Goal: Register for event/course

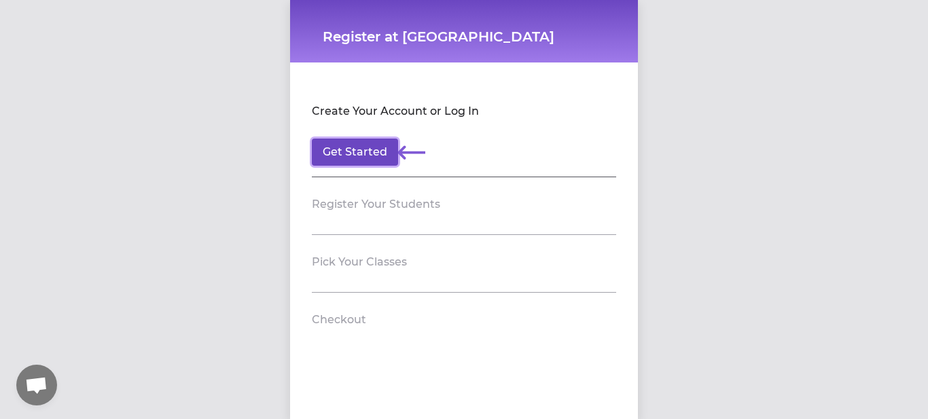
click at [369, 149] on button "Get Started" at bounding box center [355, 152] width 86 height 27
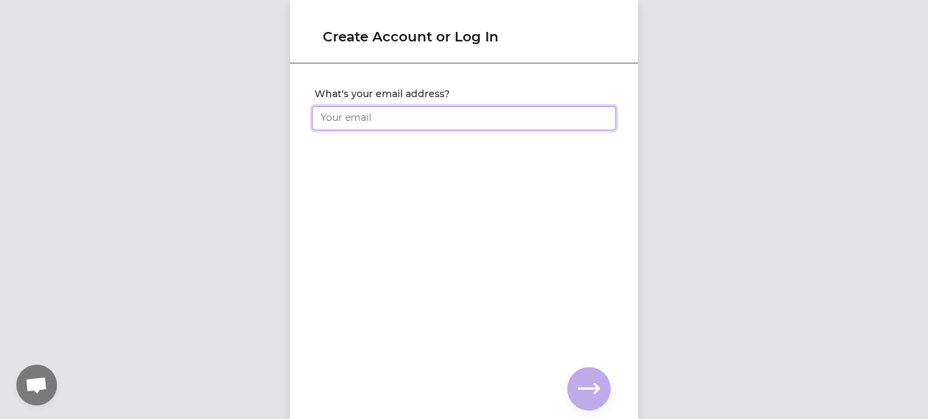
click at [358, 126] on input "What's your email address?" at bounding box center [464, 118] width 304 height 24
type input "[PERSON_NAME][EMAIL_ADDRESS][DOMAIN_NAME]"
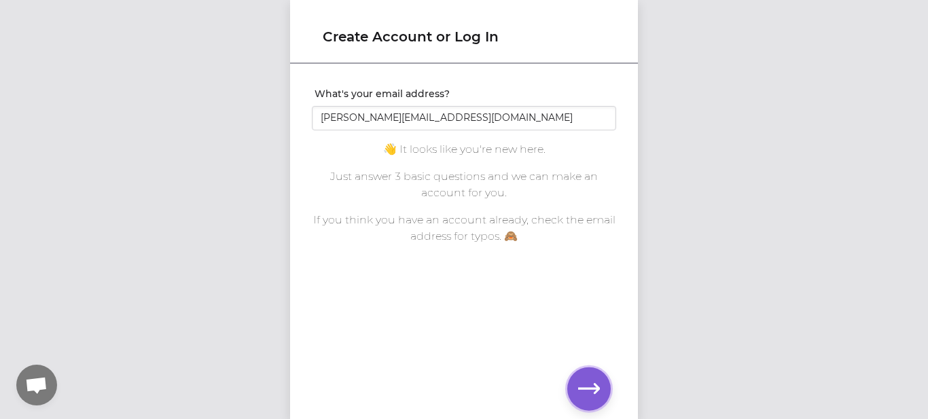
click at [596, 384] on icon "button" at bounding box center [589, 389] width 22 height 10
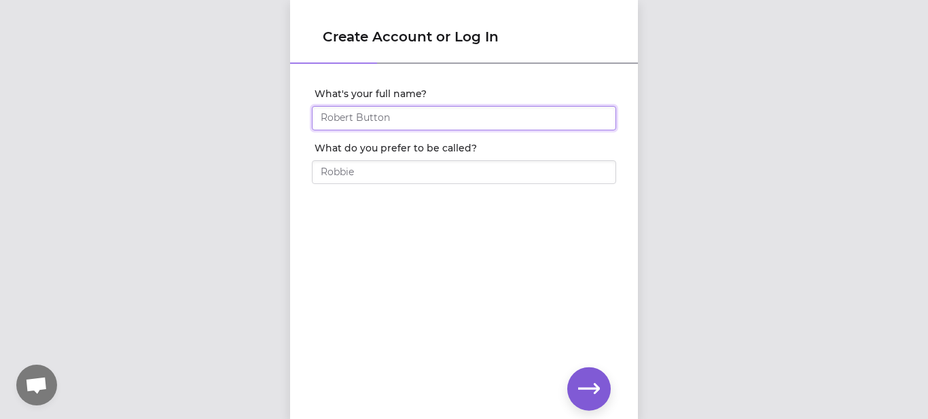
click at [363, 113] on input "What's your full name?" at bounding box center [464, 118] width 304 height 24
type input "[PERSON_NAME]"
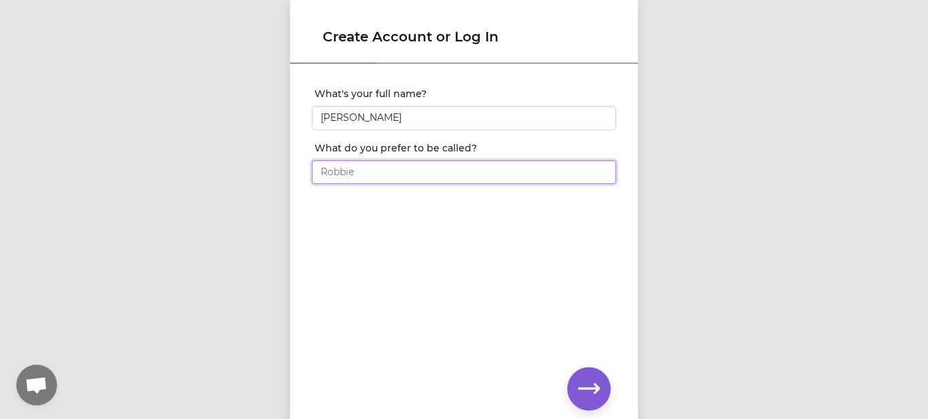
click at [342, 180] on input "What do you prefer to be called?" at bounding box center [464, 172] width 304 height 24
type input "[PERSON_NAME]"
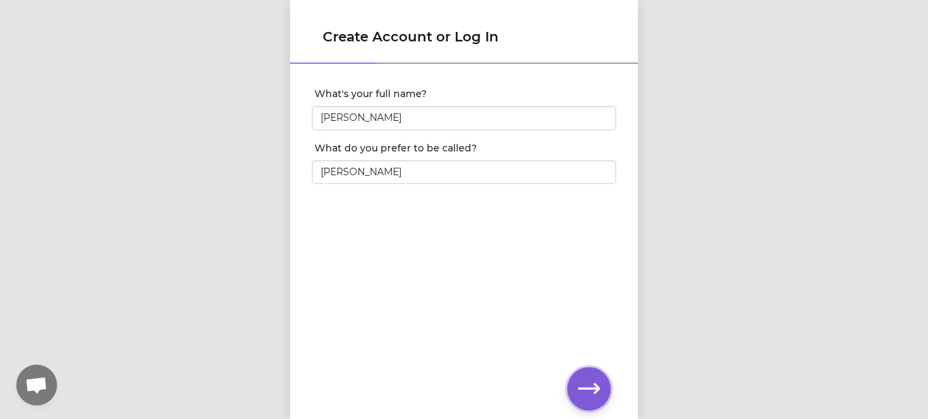
click at [583, 400] on button "button" at bounding box center [588, 388] width 43 height 43
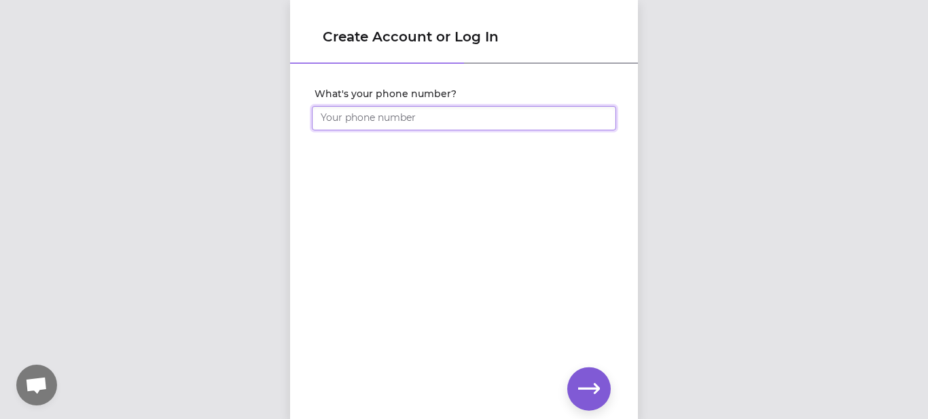
click at [367, 116] on input "What's your phone number?" at bounding box center [464, 118] width 304 height 24
type input "[PHONE_NUMBER]"
click at [583, 376] on button "button" at bounding box center [588, 388] width 43 height 43
click at [596, 388] on icon "button" at bounding box center [589, 389] width 22 height 10
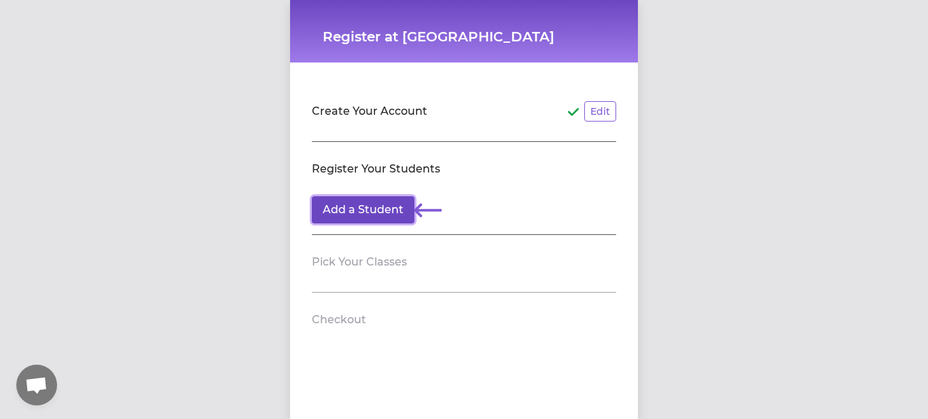
click at [377, 199] on button "Add a Student" at bounding box center [363, 209] width 103 height 27
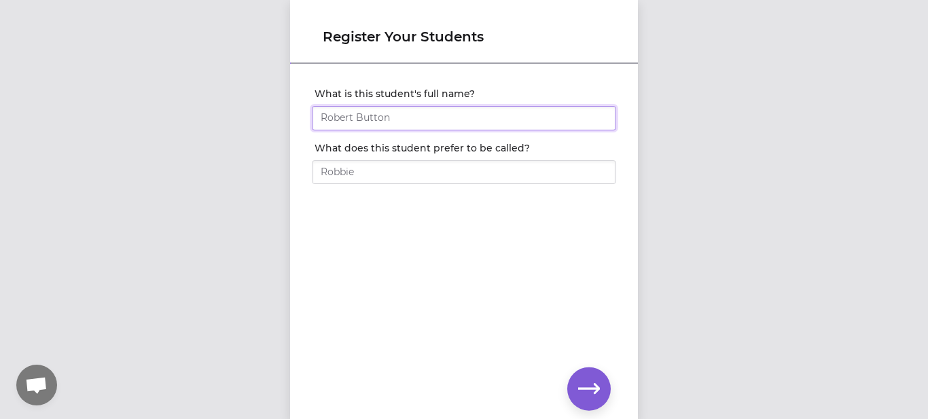
click at [373, 111] on input "What is this student's full name?" at bounding box center [464, 118] width 304 height 24
type input "[PERSON_NAME]"
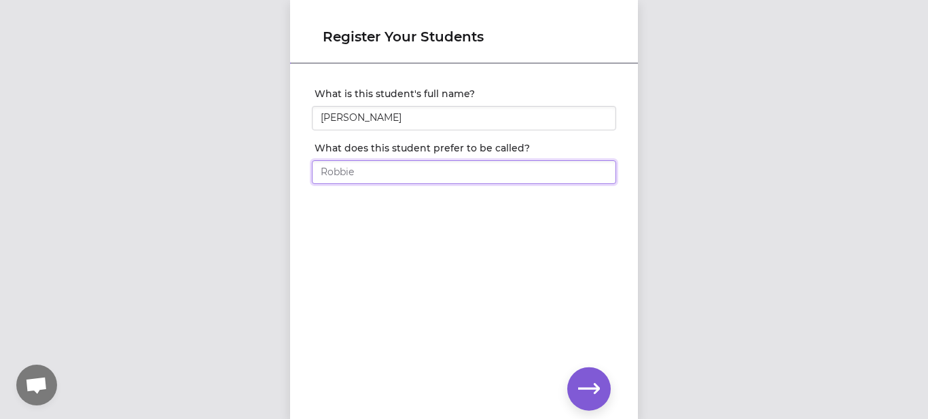
click at [354, 164] on input "What does this student prefer to be called?" at bounding box center [464, 172] width 304 height 24
type input "[PERSON_NAME]"
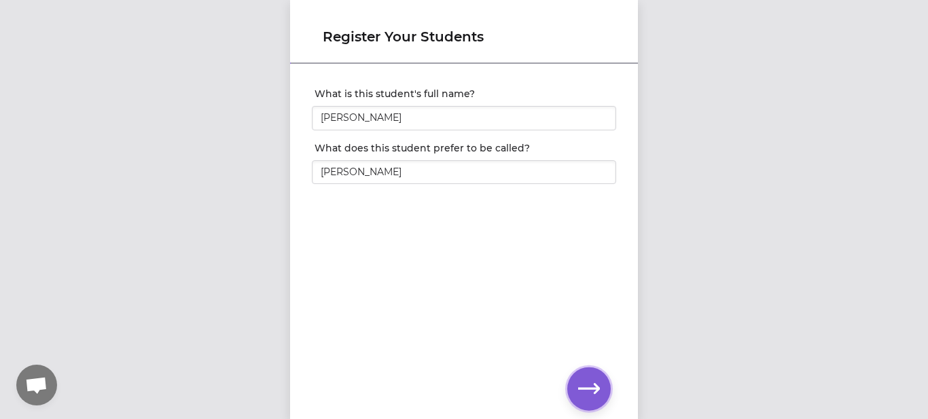
click at [598, 380] on icon "button" at bounding box center [589, 389] width 22 height 22
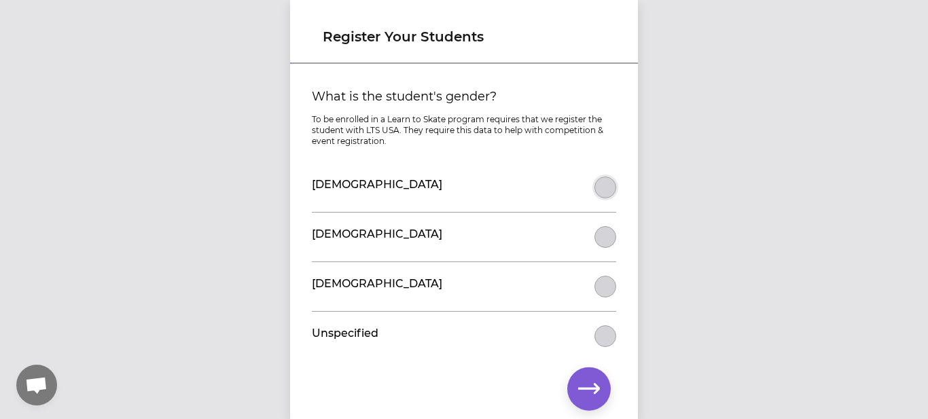
click at [596, 185] on button "What is the student's gender?" at bounding box center [605, 188] width 22 height 22
click at [583, 377] on button "button" at bounding box center [588, 388] width 43 height 43
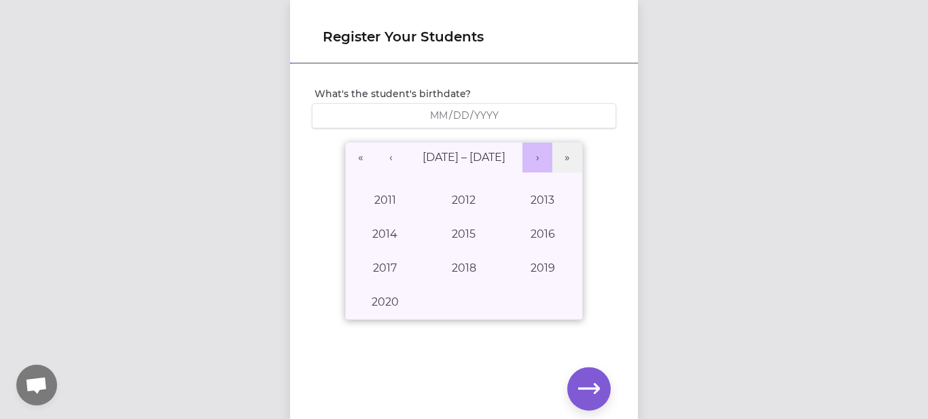
click at [547, 159] on button "›" at bounding box center [537, 158] width 30 height 30
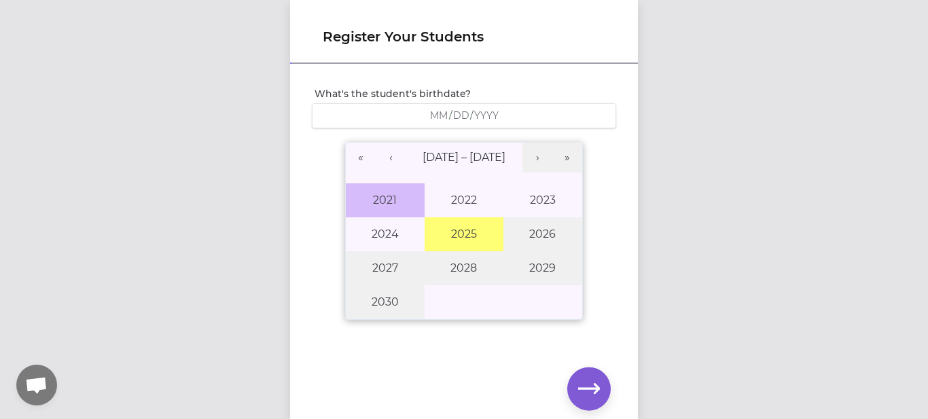
click at [395, 198] on button "2021" at bounding box center [385, 200] width 79 height 34
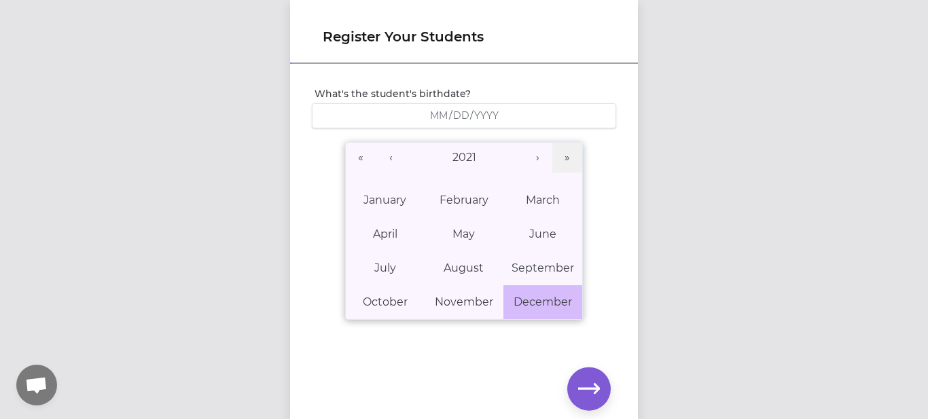
click at [558, 304] on abbr "December" at bounding box center [542, 301] width 58 height 13
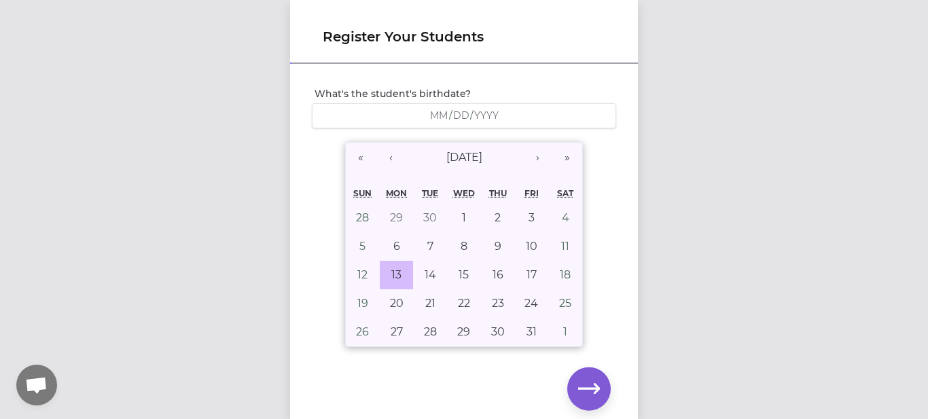
click at [399, 276] on abbr "13" at bounding box center [396, 274] width 10 height 13
type input "[DATE]"
type input "12"
type input "13"
type input "2021"
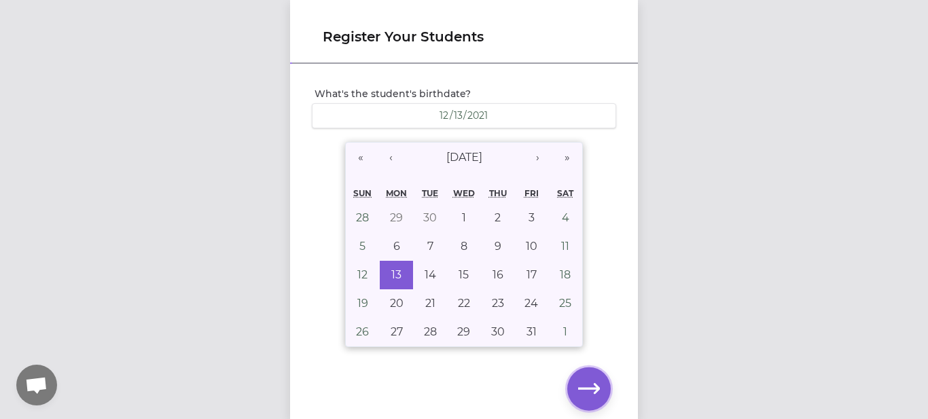
click at [597, 403] on button "button" at bounding box center [588, 388] width 43 height 43
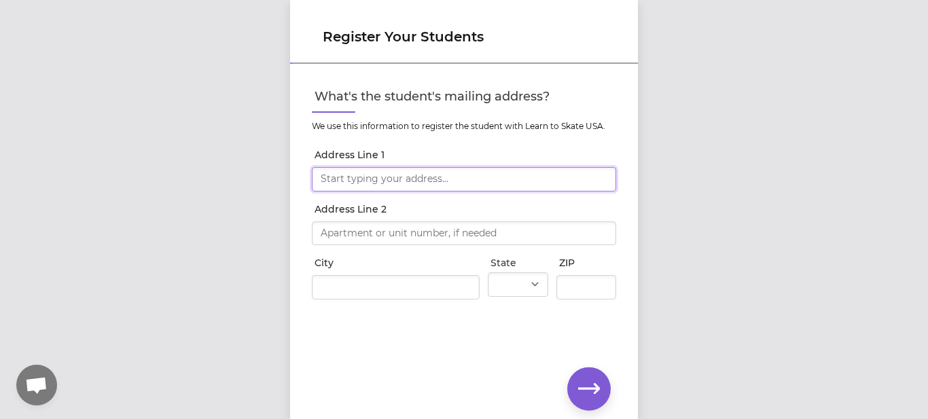
click at [427, 178] on input "Address Line 1" at bounding box center [464, 179] width 304 height 24
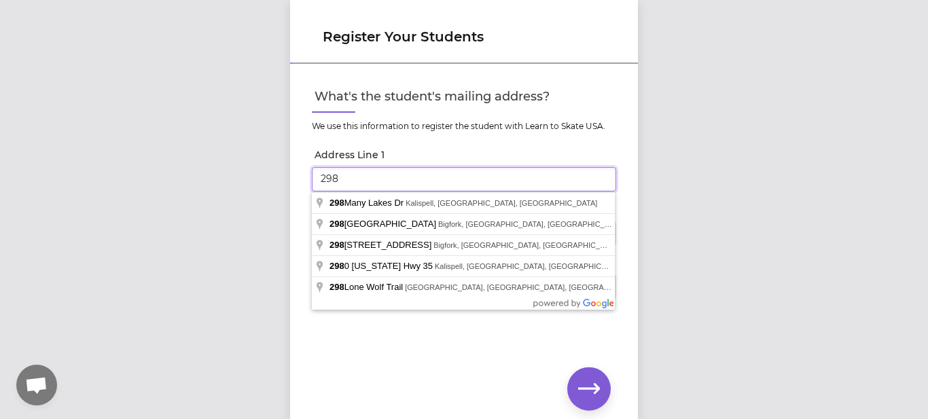
type input "[STREET_ADDRESS]"
type input "Kalispell"
select select "MT"
type input "59901"
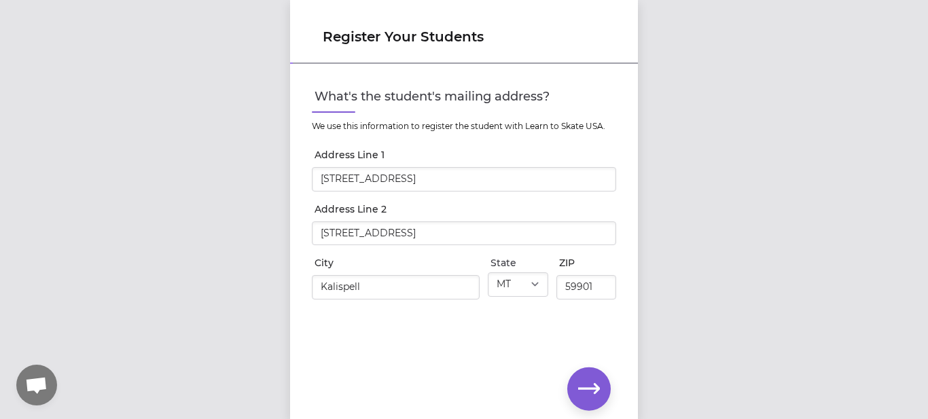
type input "[STREET_ADDRESS]"
click at [576, 387] on button "button" at bounding box center [588, 388] width 43 height 43
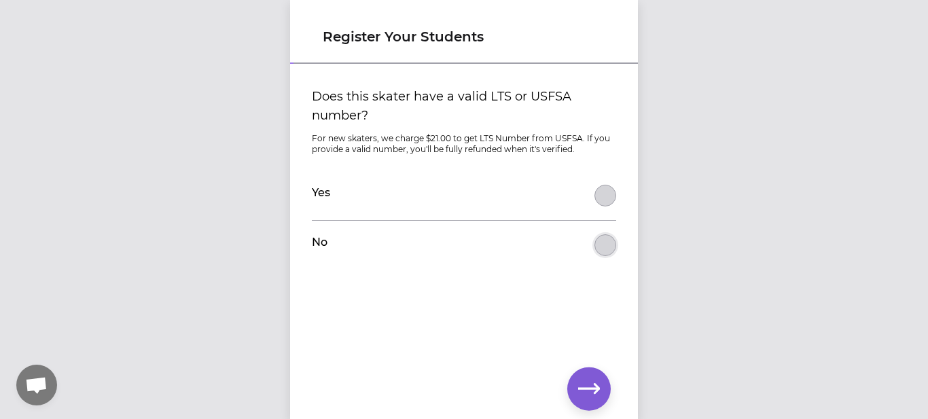
click at [607, 244] on button "Does this skater have a valid LTS or USFSA number?" at bounding box center [605, 245] width 22 height 22
click at [593, 390] on icon "button" at bounding box center [589, 389] width 22 height 22
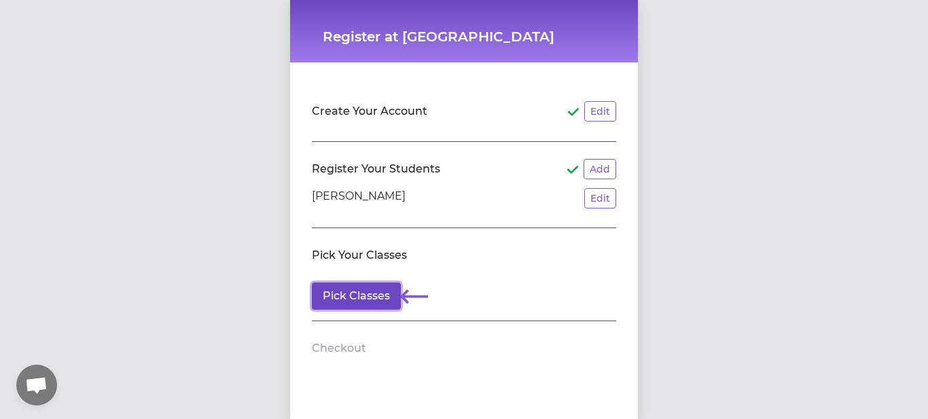
click at [367, 293] on button "Pick Classes" at bounding box center [356, 295] width 89 height 27
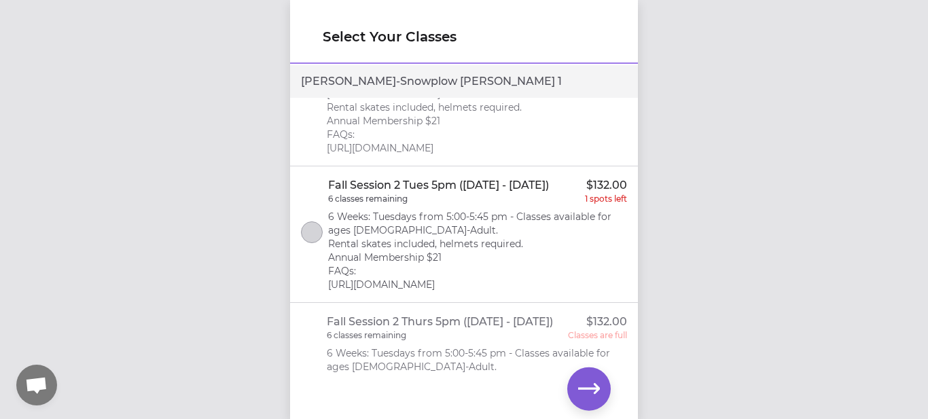
scroll to position [205, 0]
click at [314, 240] on button "select class" at bounding box center [312, 232] width 22 height 22
click at [586, 390] on icon "button" at bounding box center [589, 389] width 22 height 22
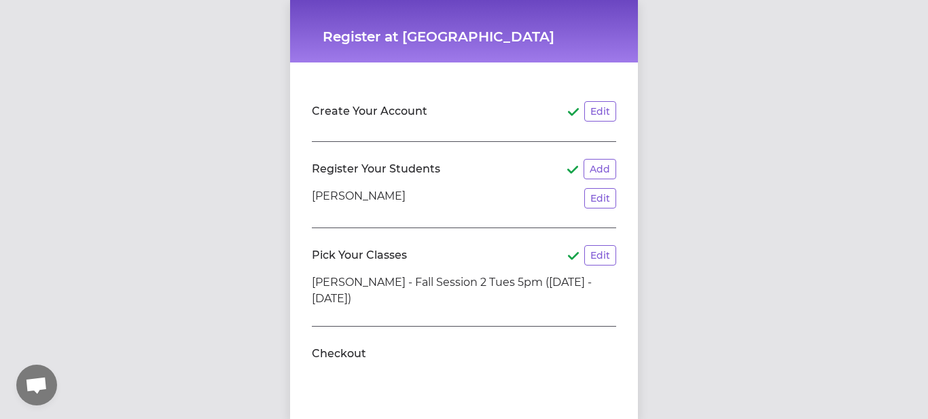
scroll to position [1, 0]
click at [403, 352] on header "Checkout" at bounding box center [464, 353] width 304 height 22
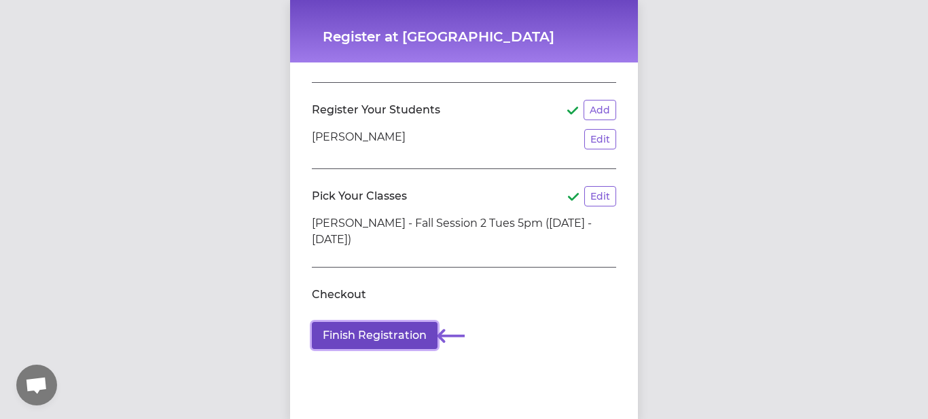
click at [399, 341] on button "Finish Registration" at bounding box center [375, 335] width 126 height 27
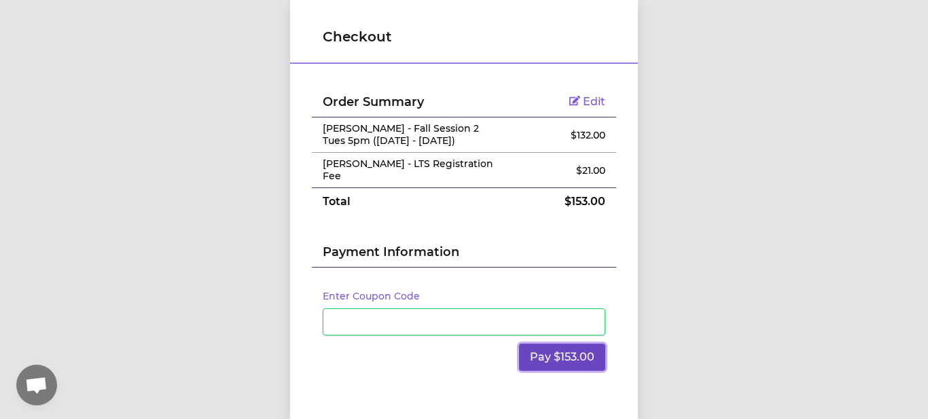
click at [535, 359] on button "Pay $153.00" at bounding box center [562, 357] width 86 height 27
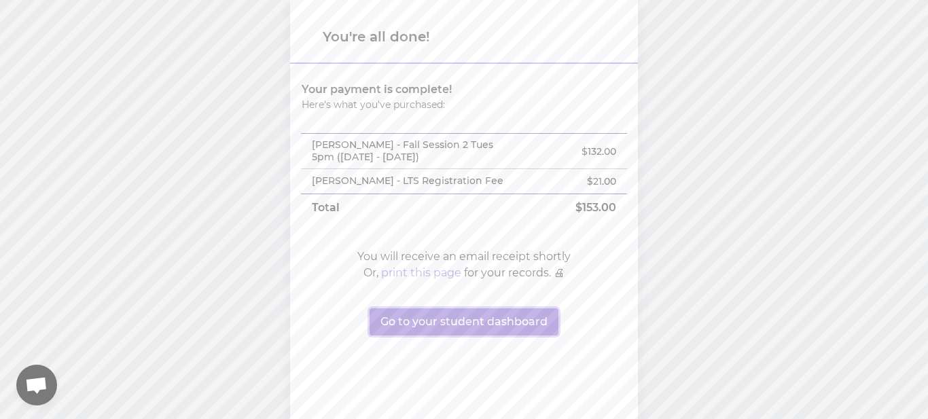
click at [438, 332] on button "Go to your student dashboard" at bounding box center [463, 321] width 189 height 27
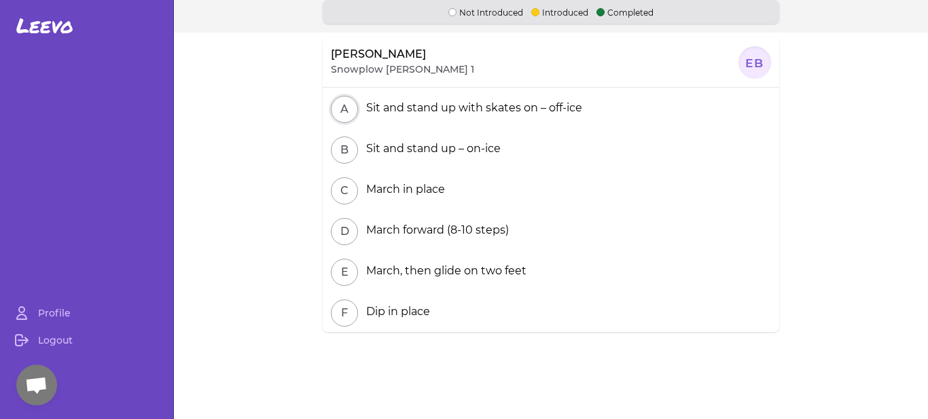
click at [337, 119] on button "A" at bounding box center [344, 109] width 27 height 27
click at [344, 111] on button "A" at bounding box center [344, 109] width 27 height 27
click at [343, 150] on button "B" at bounding box center [344, 149] width 27 height 27
click at [339, 111] on button "A" at bounding box center [344, 109] width 27 height 27
click at [758, 57] on div at bounding box center [754, 62] width 33 height 33
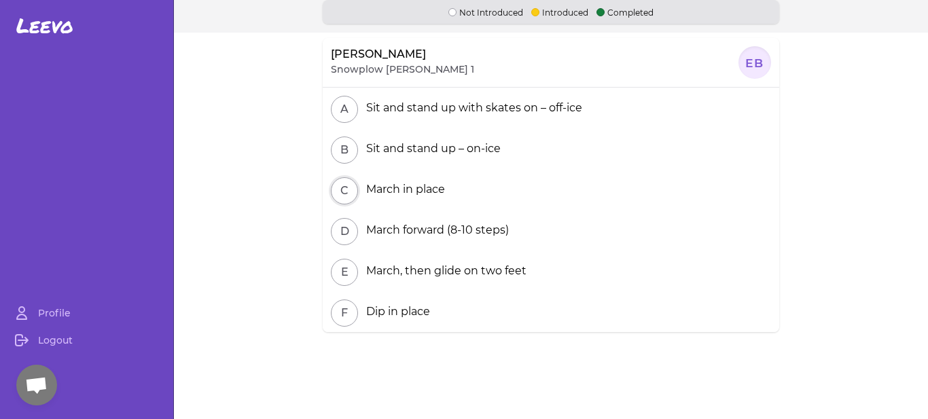
click at [344, 191] on button "C" at bounding box center [344, 190] width 27 height 27
click at [345, 244] on button "D" at bounding box center [344, 231] width 27 height 27
click at [335, 275] on button "E" at bounding box center [344, 272] width 27 height 27
click at [348, 304] on button "F" at bounding box center [344, 312] width 27 height 27
click at [350, 107] on button "A" at bounding box center [344, 109] width 27 height 27
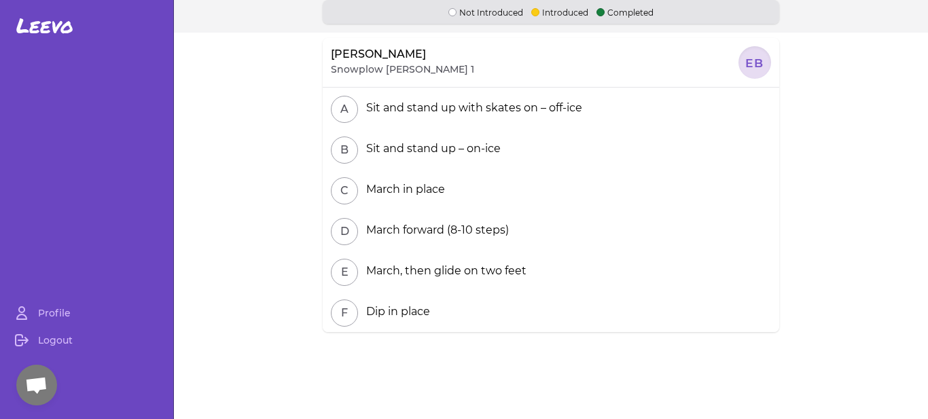
click at [754, 67] on div at bounding box center [754, 62] width 33 height 33
click at [348, 310] on button "F" at bounding box center [344, 312] width 27 height 27
click at [380, 111] on div "Sit and stand up with skates on – off-ice" at bounding box center [471, 108] width 221 height 16
click at [348, 107] on button "A" at bounding box center [344, 109] width 27 height 27
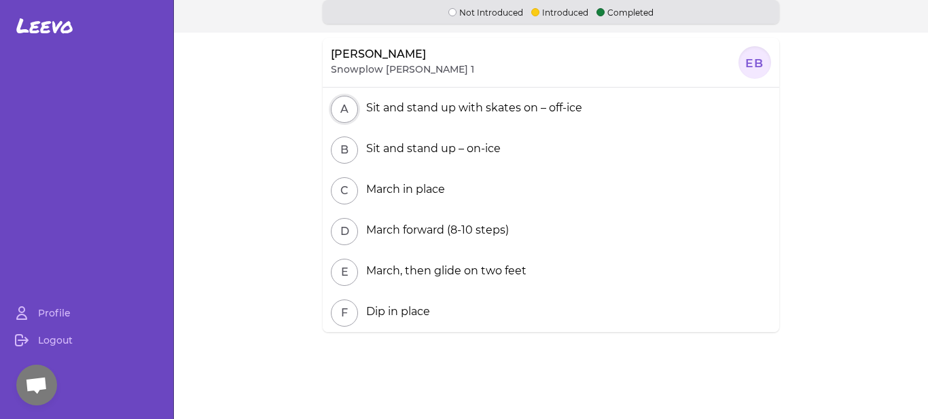
click at [348, 107] on button "A" at bounding box center [344, 109] width 27 height 27
click at [302, 125] on section "[PERSON_NAME] Snowplow [PERSON_NAME] 1 EB A Sit and stand up with skates on – o…" at bounding box center [551, 210] width 754 height 354
click at [351, 107] on button "A" at bounding box center [344, 109] width 27 height 27
click at [353, 148] on button "B" at bounding box center [344, 149] width 27 height 27
click at [340, 196] on button "C" at bounding box center [344, 190] width 27 height 27
